Goal: Task Accomplishment & Management: Manage account settings

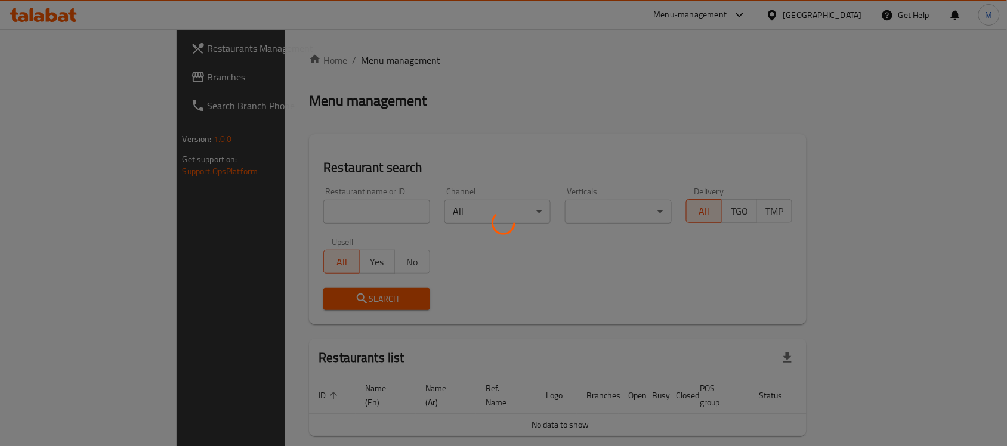
click at [88, 82] on div at bounding box center [503, 223] width 1007 height 446
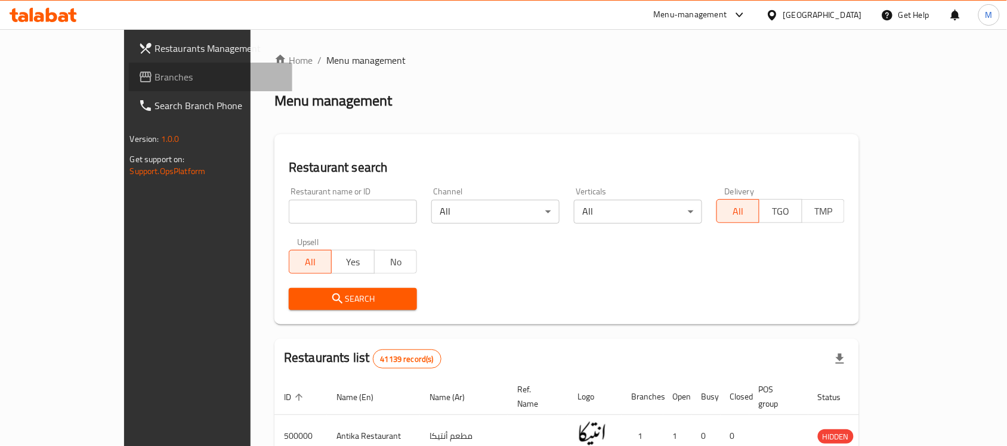
click at [155, 82] on span "Branches" at bounding box center [219, 77] width 128 height 14
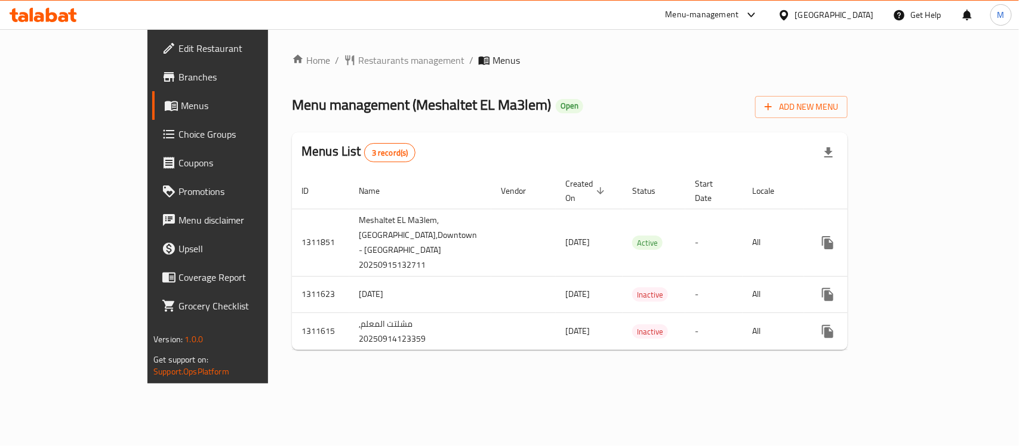
click at [415, 95] on span "Menu management ( Meshaltet EL Ma3lem )" at bounding box center [421, 104] width 259 height 27
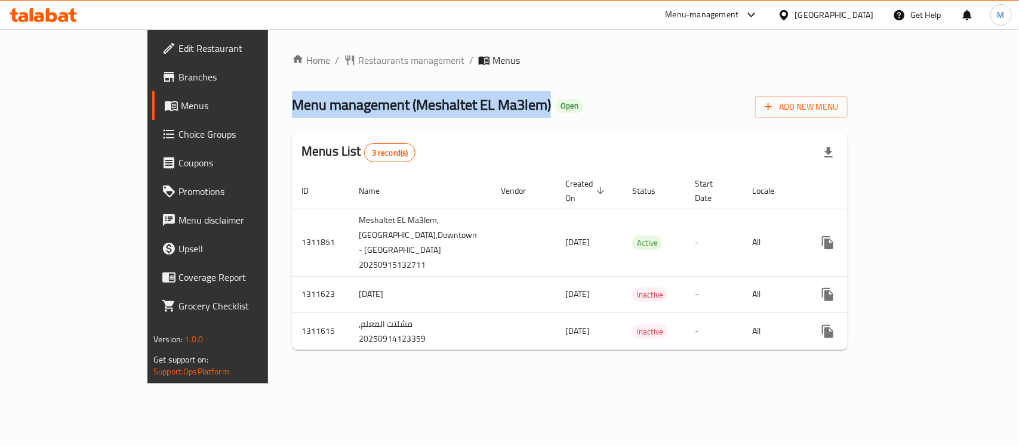
click at [415, 95] on span "Menu management ( Meshaltet EL Ma3lem )" at bounding box center [421, 104] width 259 height 27
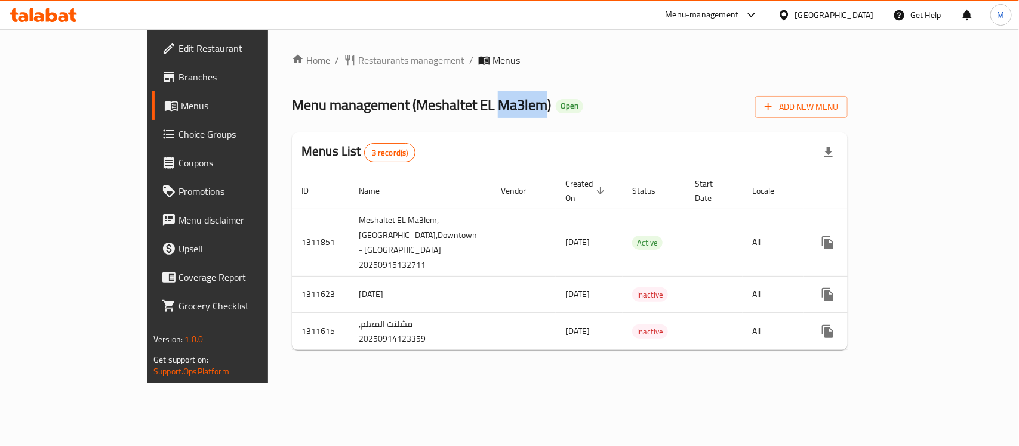
click at [415, 95] on span "Menu management ( Meshaltet EL Ma3lem )" at bounding box center [421, 104] width 259 height 27
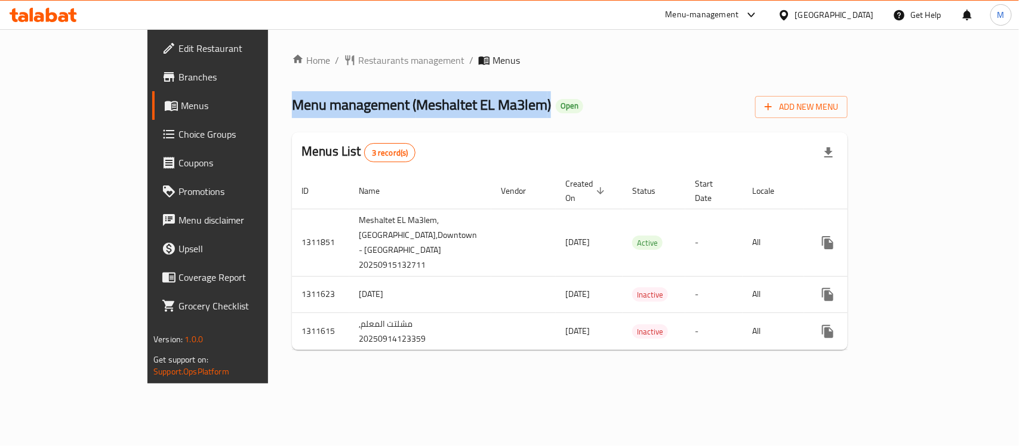
click at [415, 95] on span "Menu management ( Meshaltet EL Ma3lem )" at bounding box center [421, 104] width 259 height 27
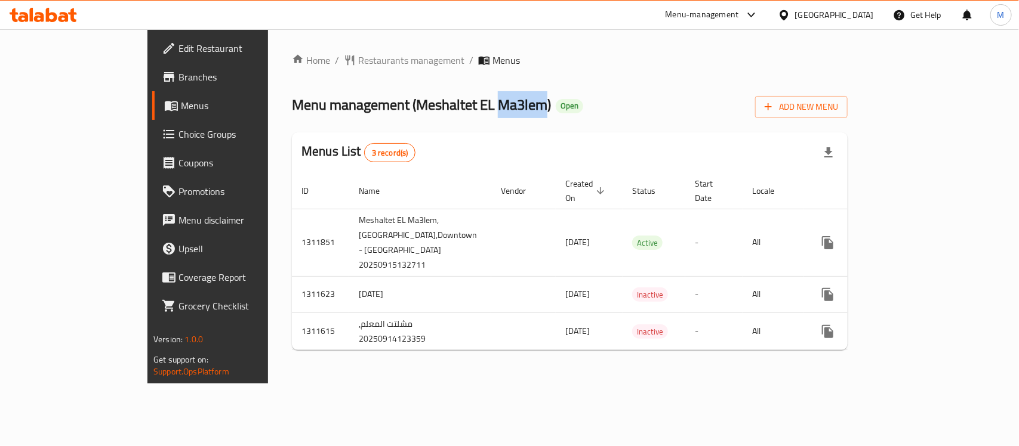
click at [415, 95] on span "Menu management ( Meshaltet EL Ma3lem )" at bounding box center [421, 104] width 259 height 27
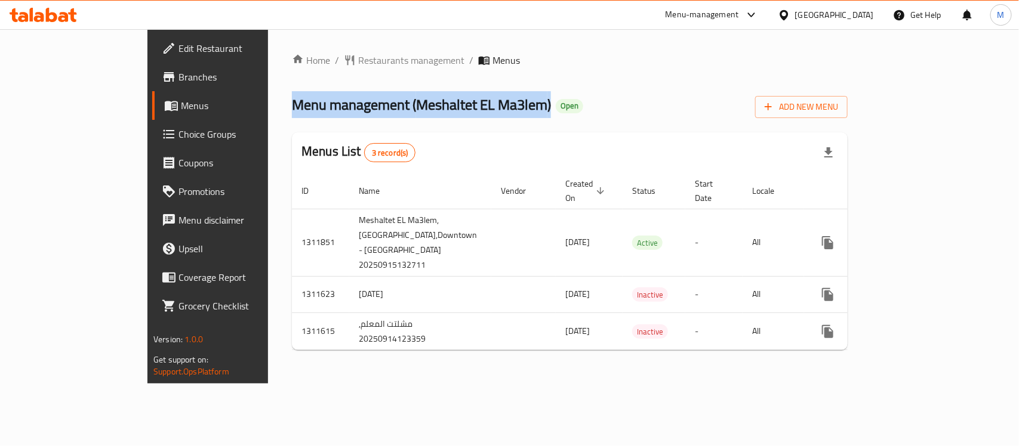
click at [415, 95] on span "Menu management ( Meshaltet EL Ma3lem )" at bounding box center [421, 104] width 259 height 27
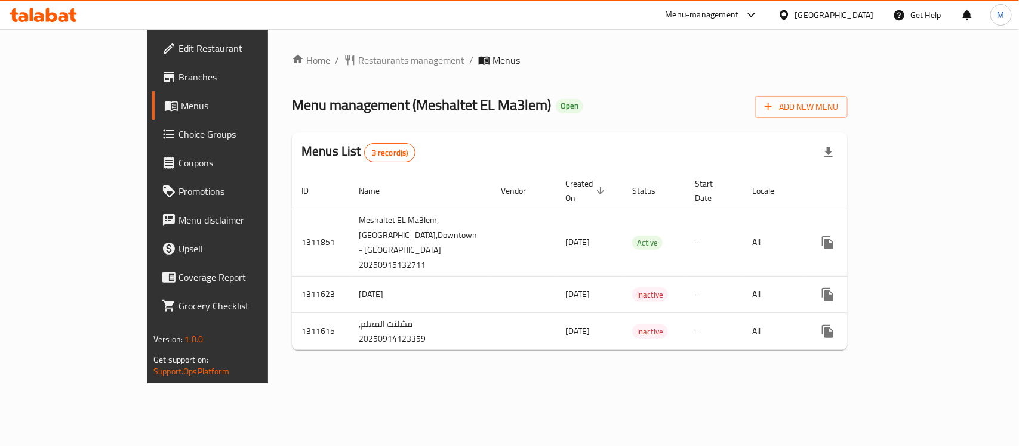
click at [717, 111] on div "Menu management ( Meshaltet EL Ma3lem ) Open Add New Menu" at bounding box center [570, 104] width 556 height 27
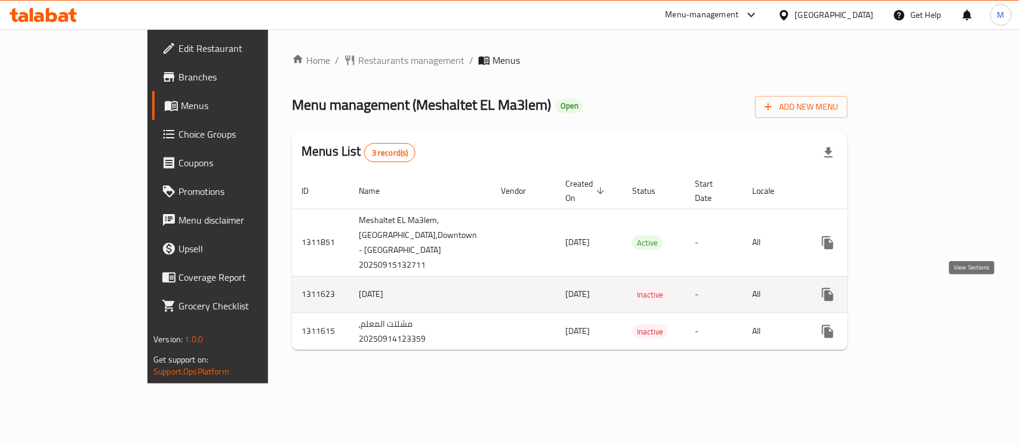
click at [919, 297] on icon "enhanced table" at bounding box center [913, 294] width 11 height 11
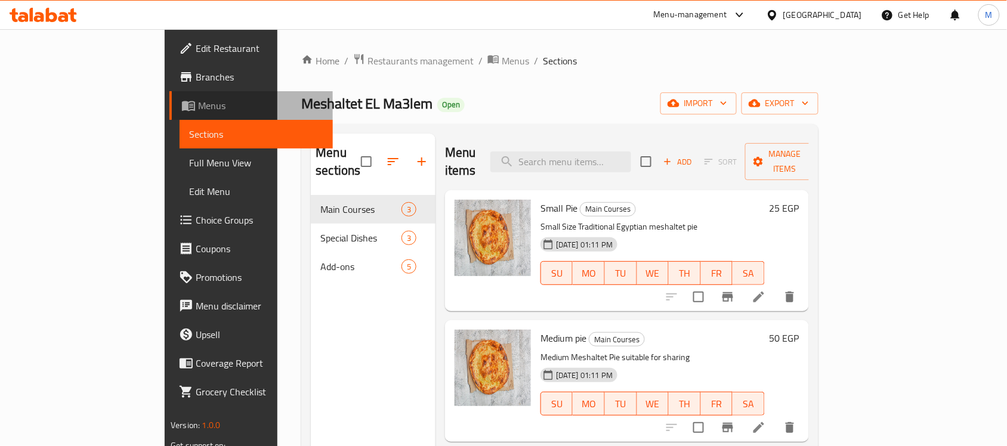
click at [198, 100] on span "Menus" at bounding box center [260, 105] width 125 height 14
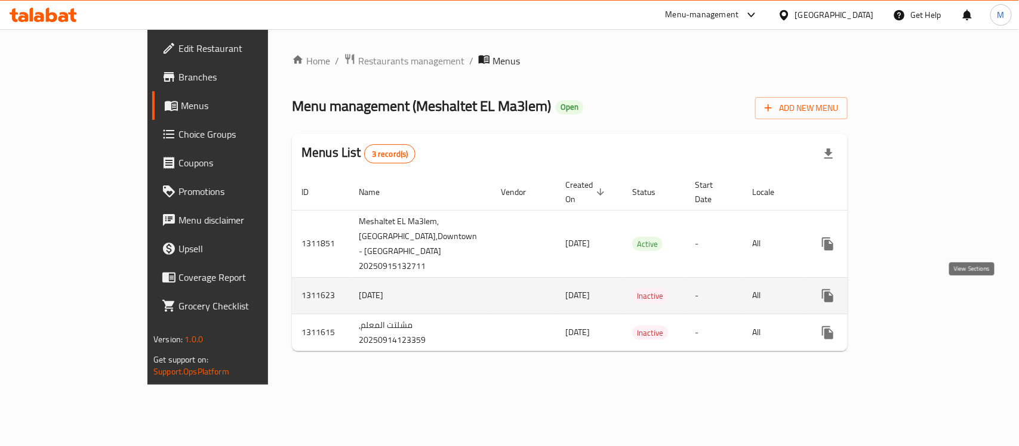
click at [921, 303] on icon "enhanced table" at bounding box center [913, 296] width 14 height 14
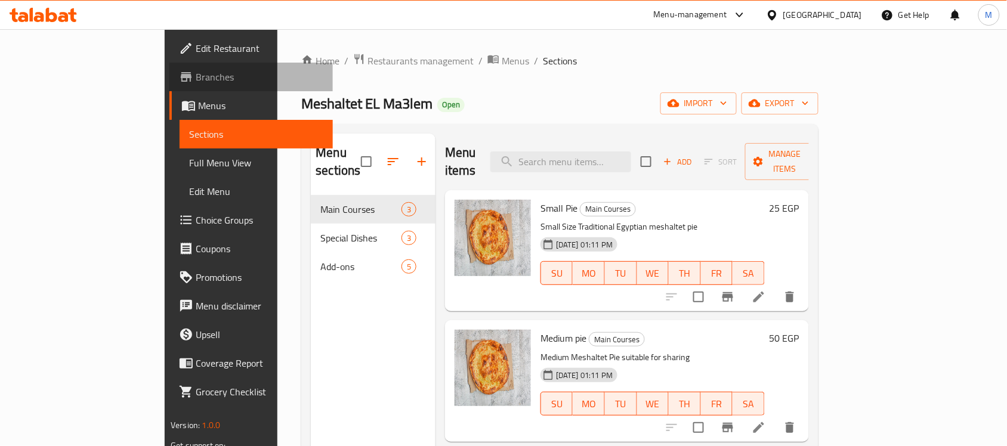
click at [196, 73] on span "Branches" at bounding box center [260, 77] width 128 height 14
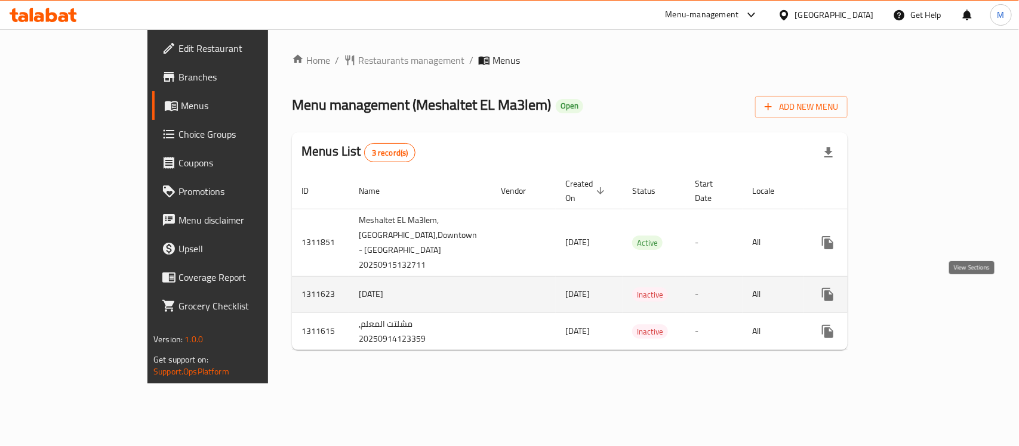
click at [921, 301] on icon "enhanced table" at bounding box center [913, 295] width 14 height 14
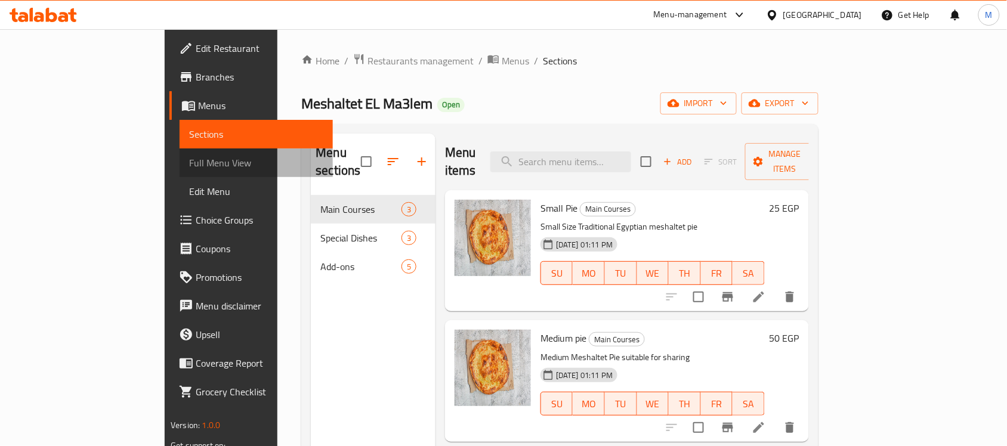
click at [189, 165] on span "Full Menu View" at bounding box center [256, 163] width 134 height 14
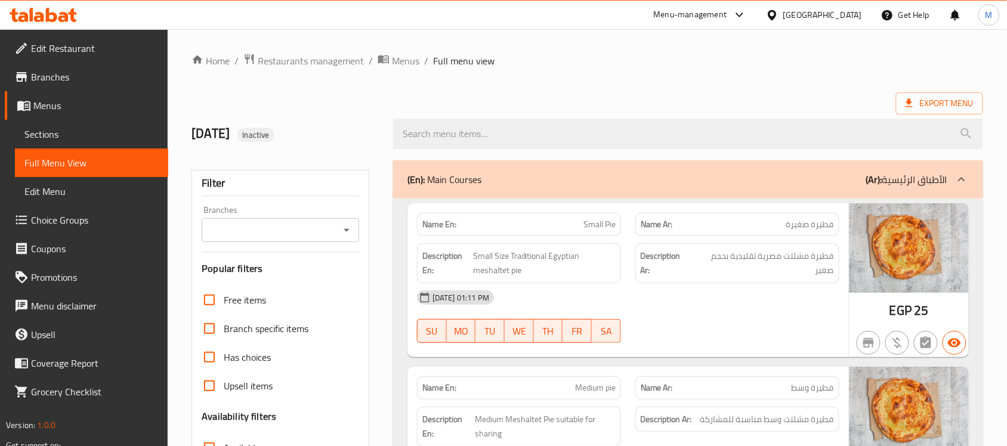
click at [348, 240] on div "Branches" at bounding box center [281, 230] width 158 height 24
click at [348, 234] on icon "Open" at bounding box center [347, 230] width 14 height 14
click at [409, 54] on span "Menus" at bounding box center [405, 61] width 27 height 14
